Goal: Transaction & Acquisition: Purchase product/service

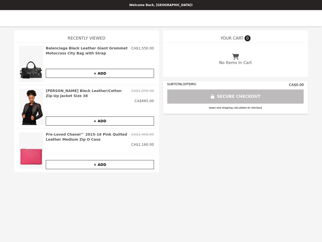
click at [31, 64] on img at bounding box center [31, 64] width 24 height 36
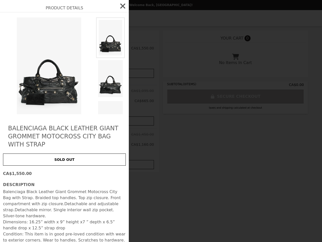
click at [100, 99] on img at bounding box center [110, 119] width 29 height 41
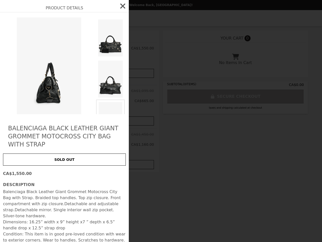
click at [31, 106] on div "Product Details Balenciaga Black Leather Giant Grommet Motocross City Bag with …" at bounding box center [161, 121] width 322 height 242
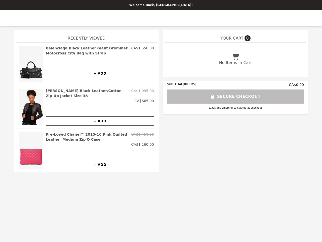
click at [100, 98] on div "CA$665.00" at bounding box center [100, 100] width 108 height 5
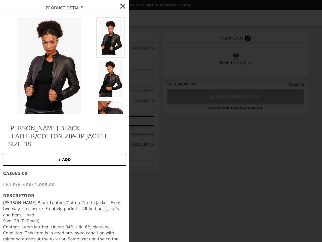
click at [100, 116] on div "Product Details [PERSON_NAME] Black Leather/Cotton Zip-Up Jacket Size 38 + ADD …" at bounding box center [161, 121] width 322 height 242
click at [31, 153] on button "+ ADD" at bounding box center [64, 159] width 123 height 12
click at [100, 138] on div "Product Details [PERSON_NAME] Black Leather/Cotton Zip-Up Jacket Size 38 OOPS! …" at bounding box center [161, 121] width 322 height 242
click at [100, 171] on p "CA$665.00" at bounding box center [64, 174] width 123 height 6
